Goal: Navigation & Orientation: Find specific page/section

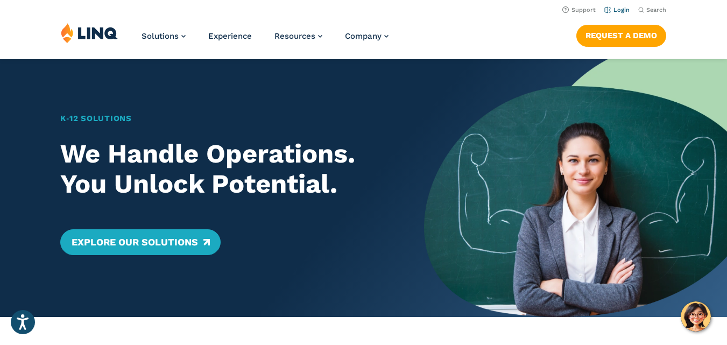
click at [620, 9] on link "Login" at bounding box center [617, 9] width 25 height 7
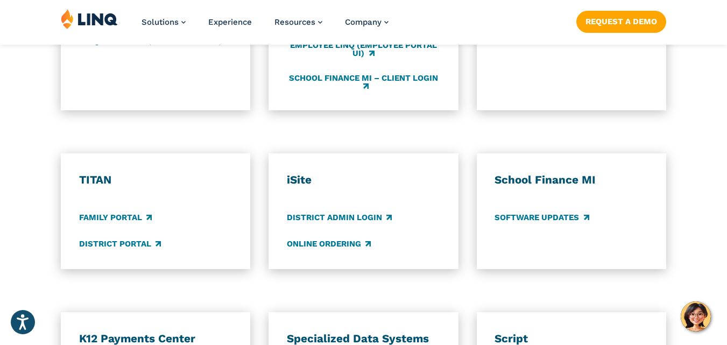
scroll to position [807, 0]
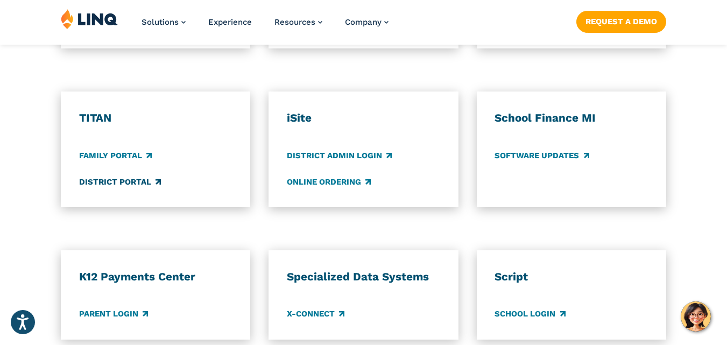
click at [135, 184] on link "District Portal" at bounding box center [120, 182] width 82 height 12
